Goal: Navigation & Orientation: Go to known website

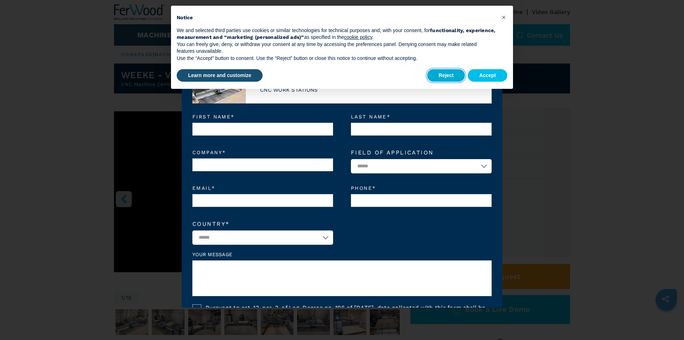
click at [443, 74] on button "Reject" at bounding box center [446, 75] width 38 height 13
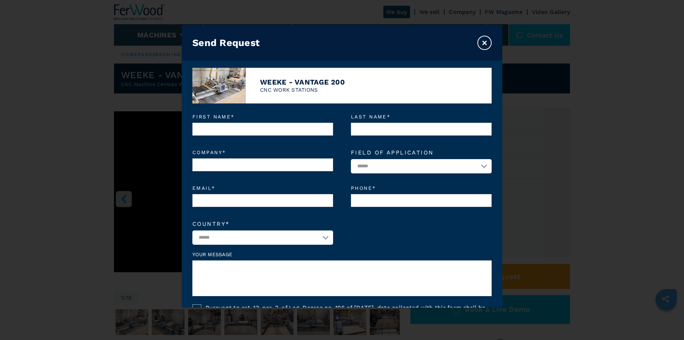
click at [487, 38] on button "×" at bounding box center [484, 43] width 14 height 14
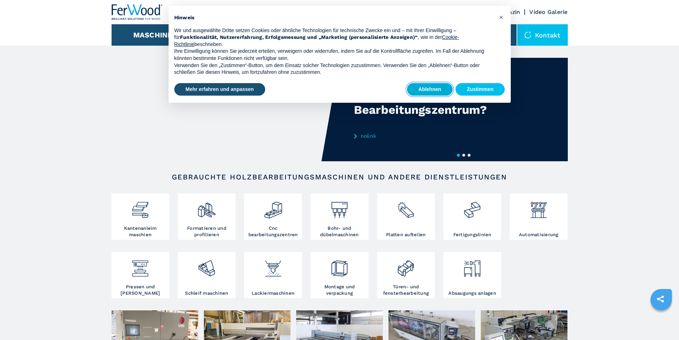
click at [429, 89] on button "Ablehnen" at bounding box center [430, 89] width 46 height 13
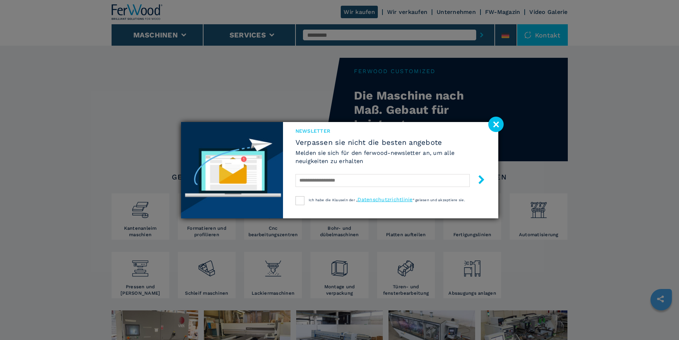
click at [491, 125] on image at bounding box center [495, 124] width 15 height 15
